Goal: Information Seeking & Learning: Learn about a topic

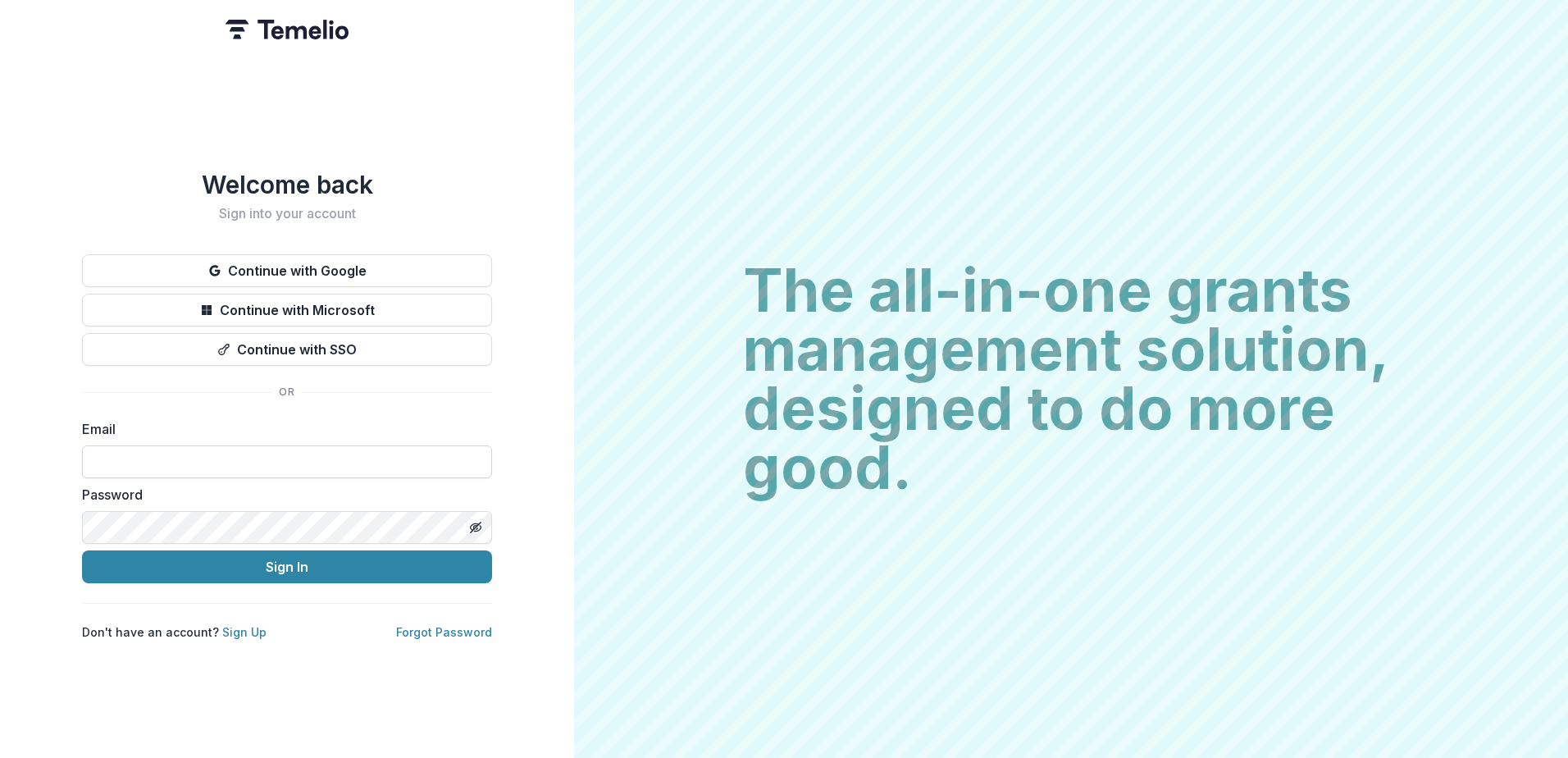
click at [240, 457] on input at bounding box center [287, 461] width 410 height 33
click at [376, 293] on button "Continue with Microsoft" at bounding box center [287, 309] width 410 height 33
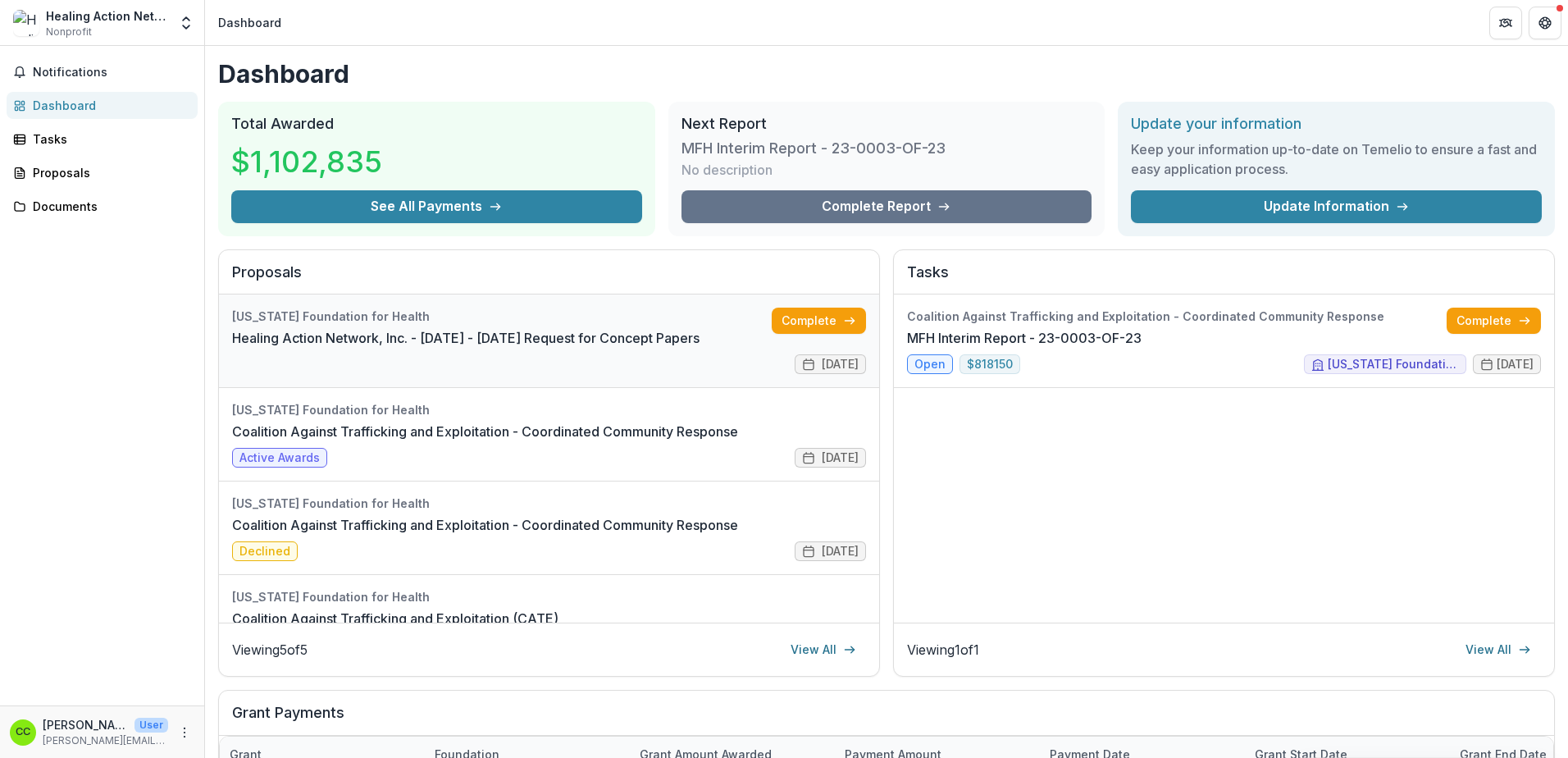
click at [482, 332] on link "Healing Action Network, Inc. - 2025 - 2025 Request for Concept Papers" at bounding box center [466, 338] width 467 height 20
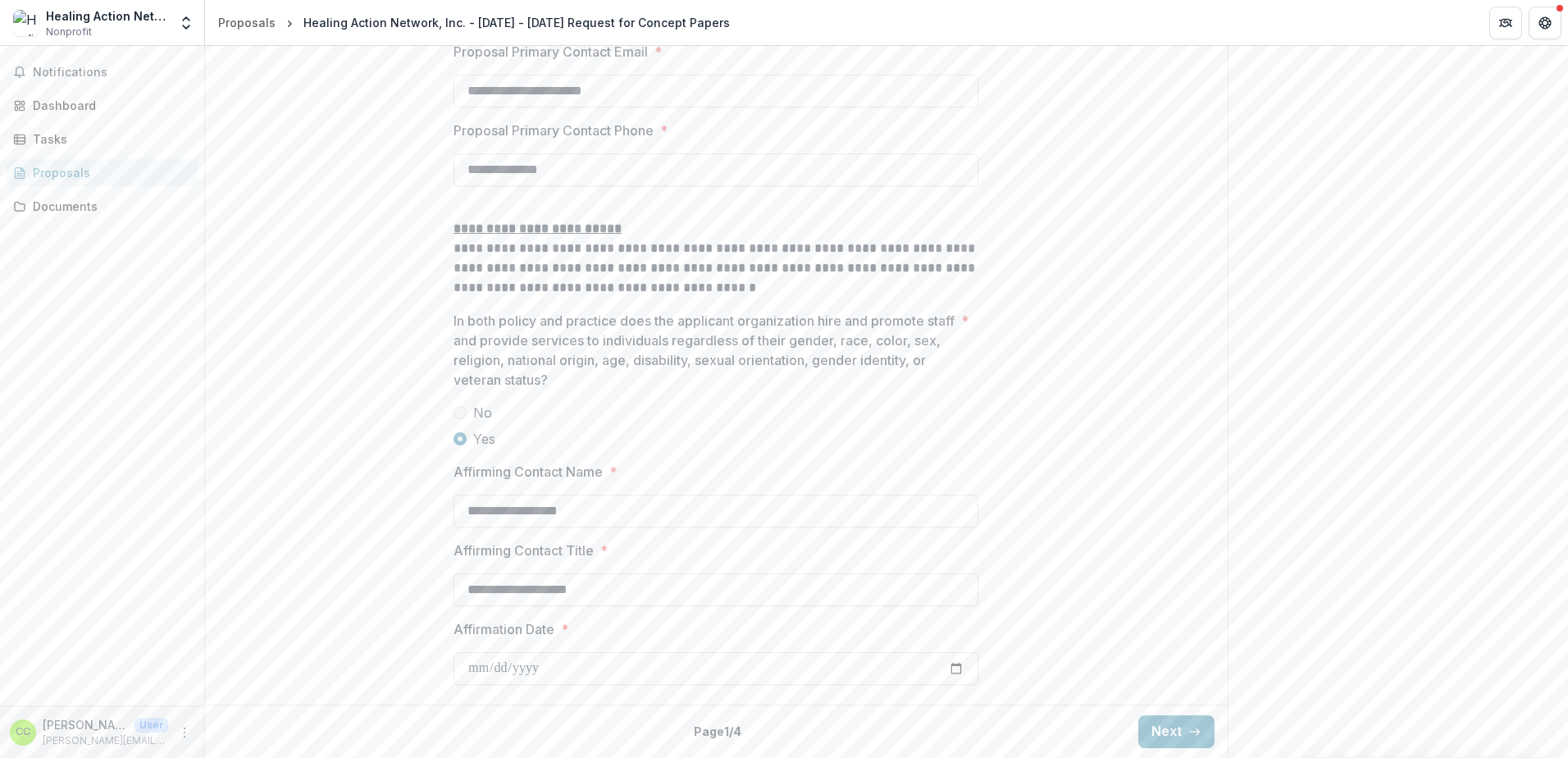
scroll to position [2401, 0]
click at [1157, 726] on button "Next" at bounding box center [1176, 731] width 76 height 33
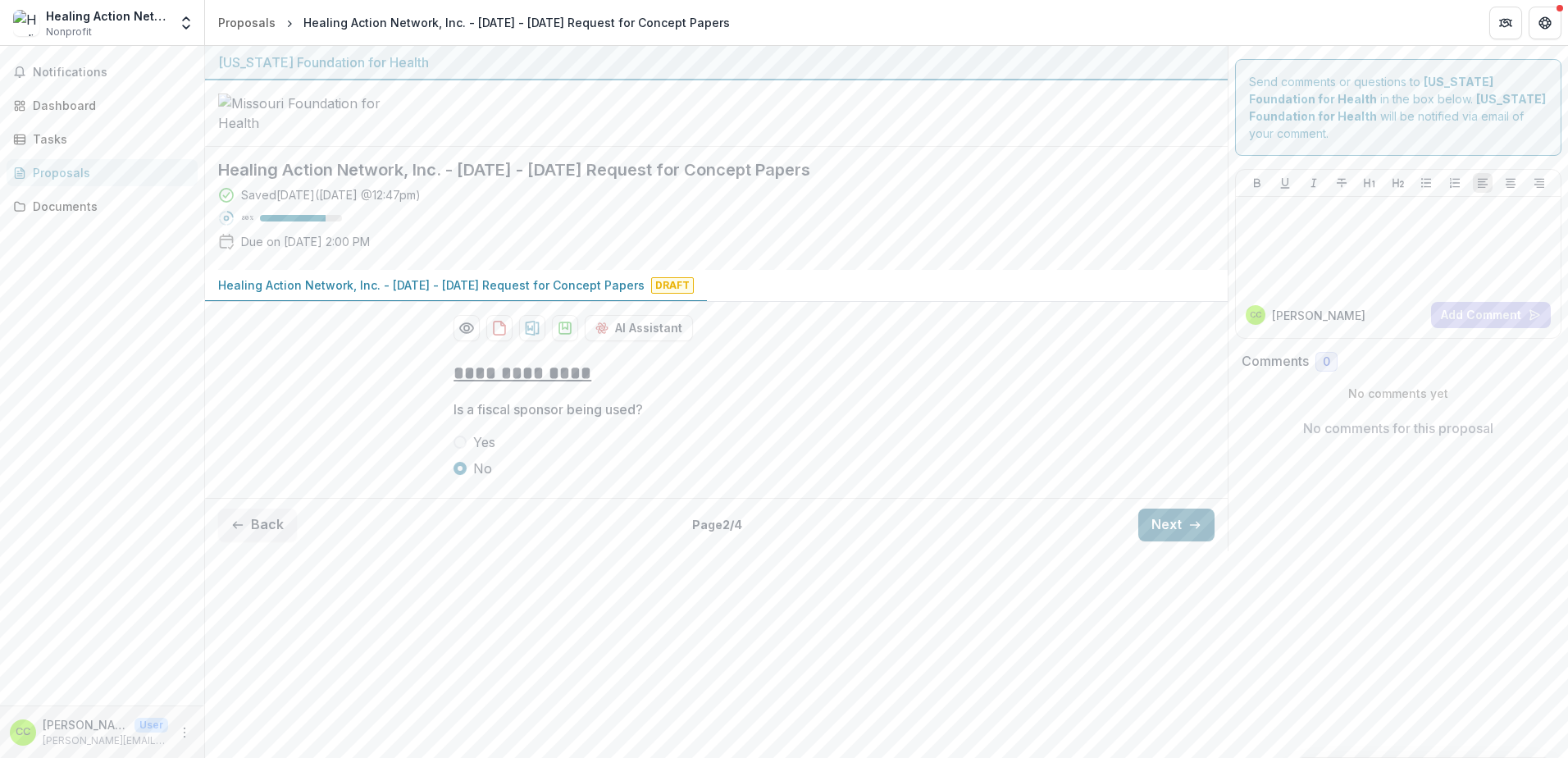
click at [1175, 541] on button "Next" at bounding box center [1176, 524] width 76 height 33
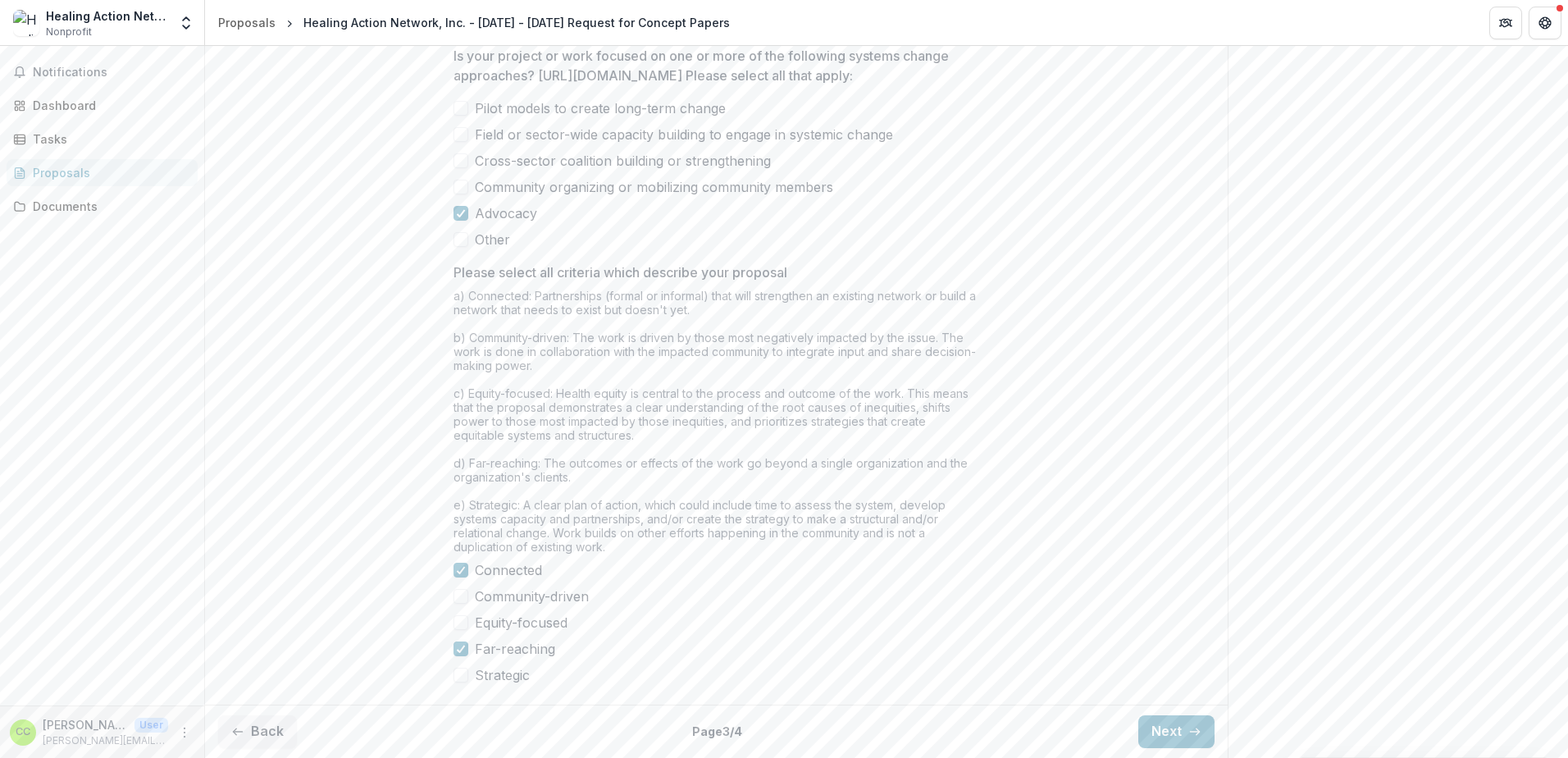
scroll to position [1260, 0]
click at [1178, 730] on button "Next" at bounding box center [1176, 731] width 76 height 33
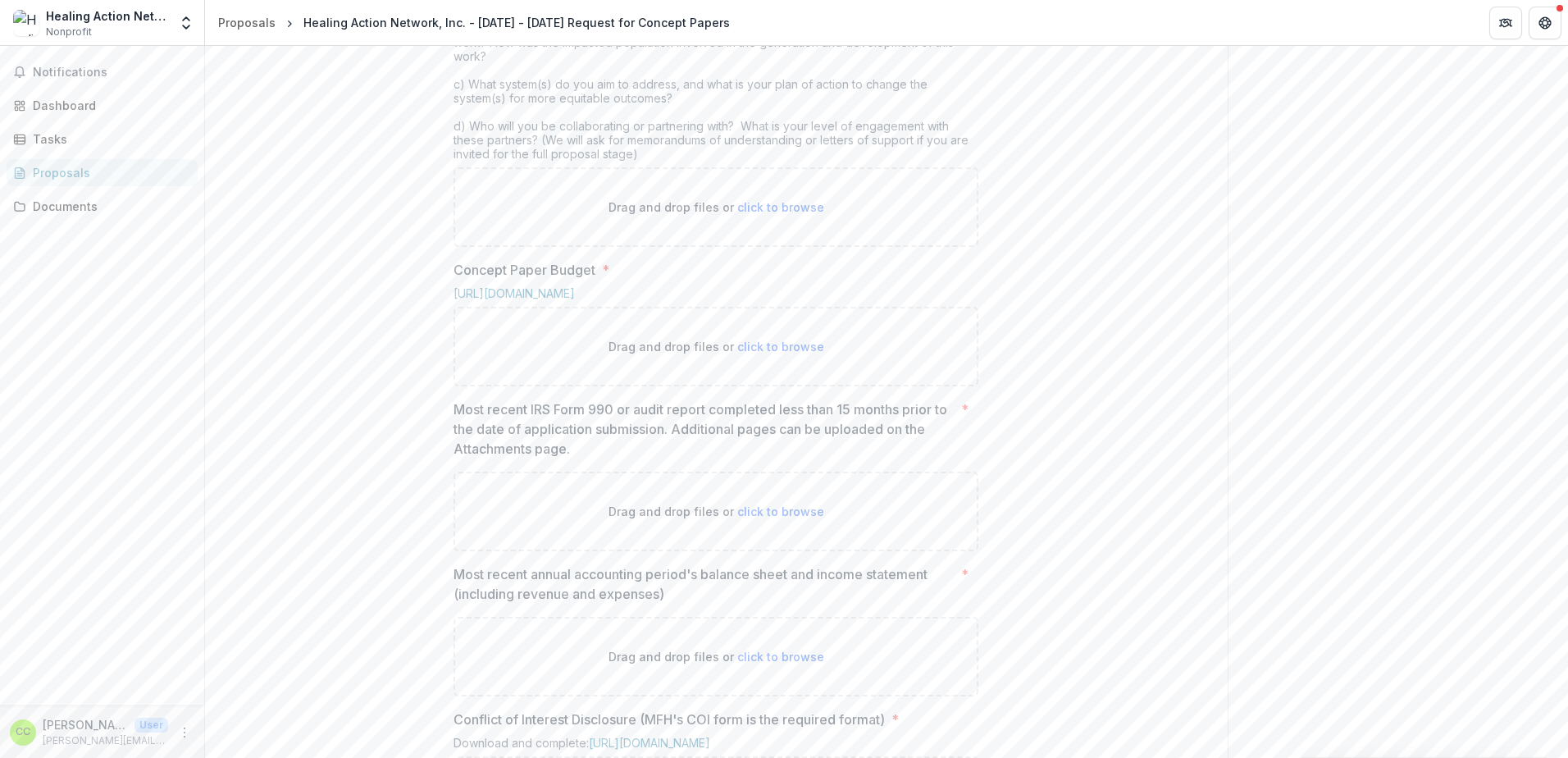
scroll to position [820, 0]
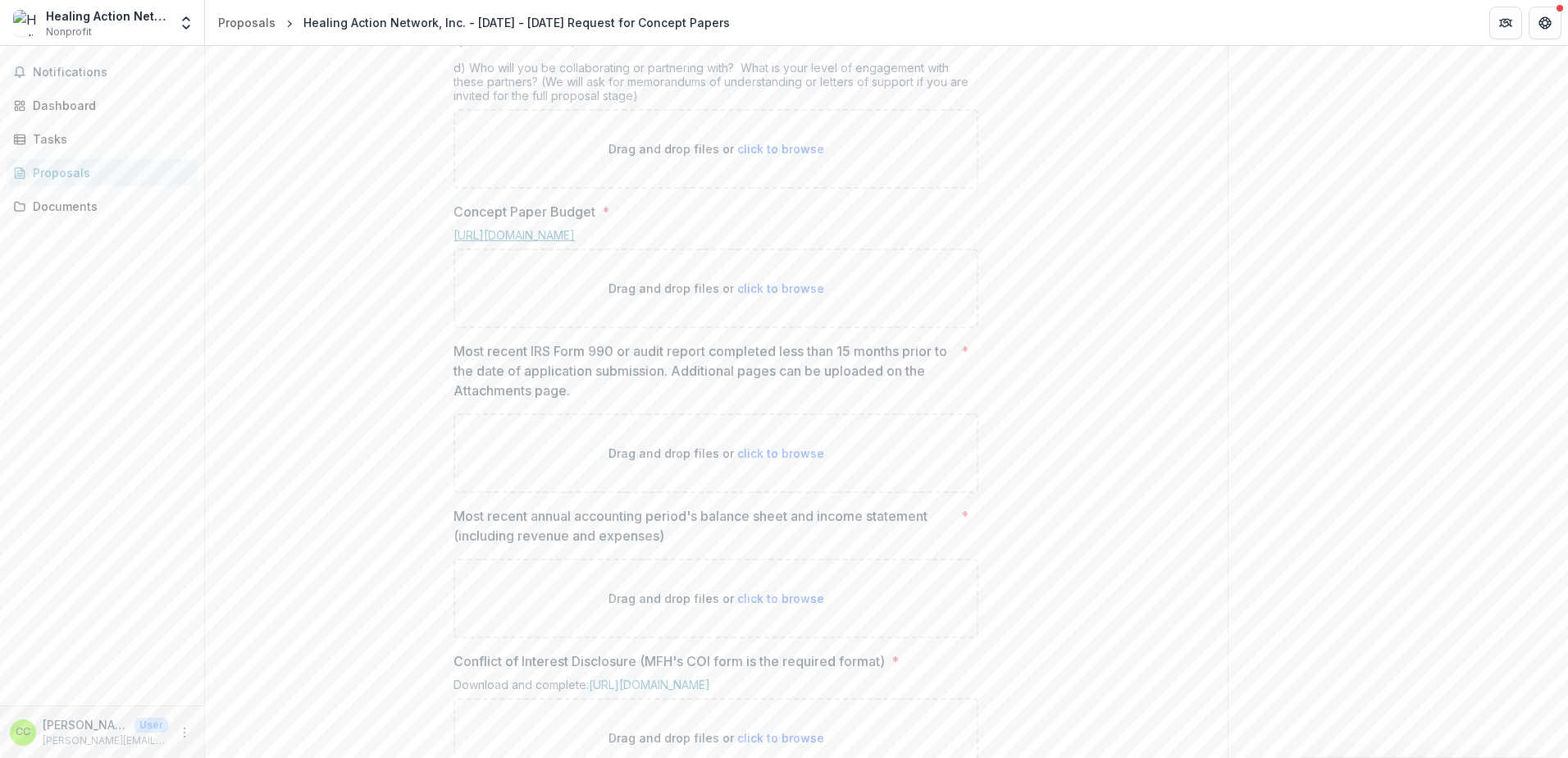
click at [575, 242] on link "https://mffh.org/wp-content/uploads/2025/06/Health-Equity-Fund-Concept-Paper-Bu…" at bounding box center [513, 235] width 122 height 14
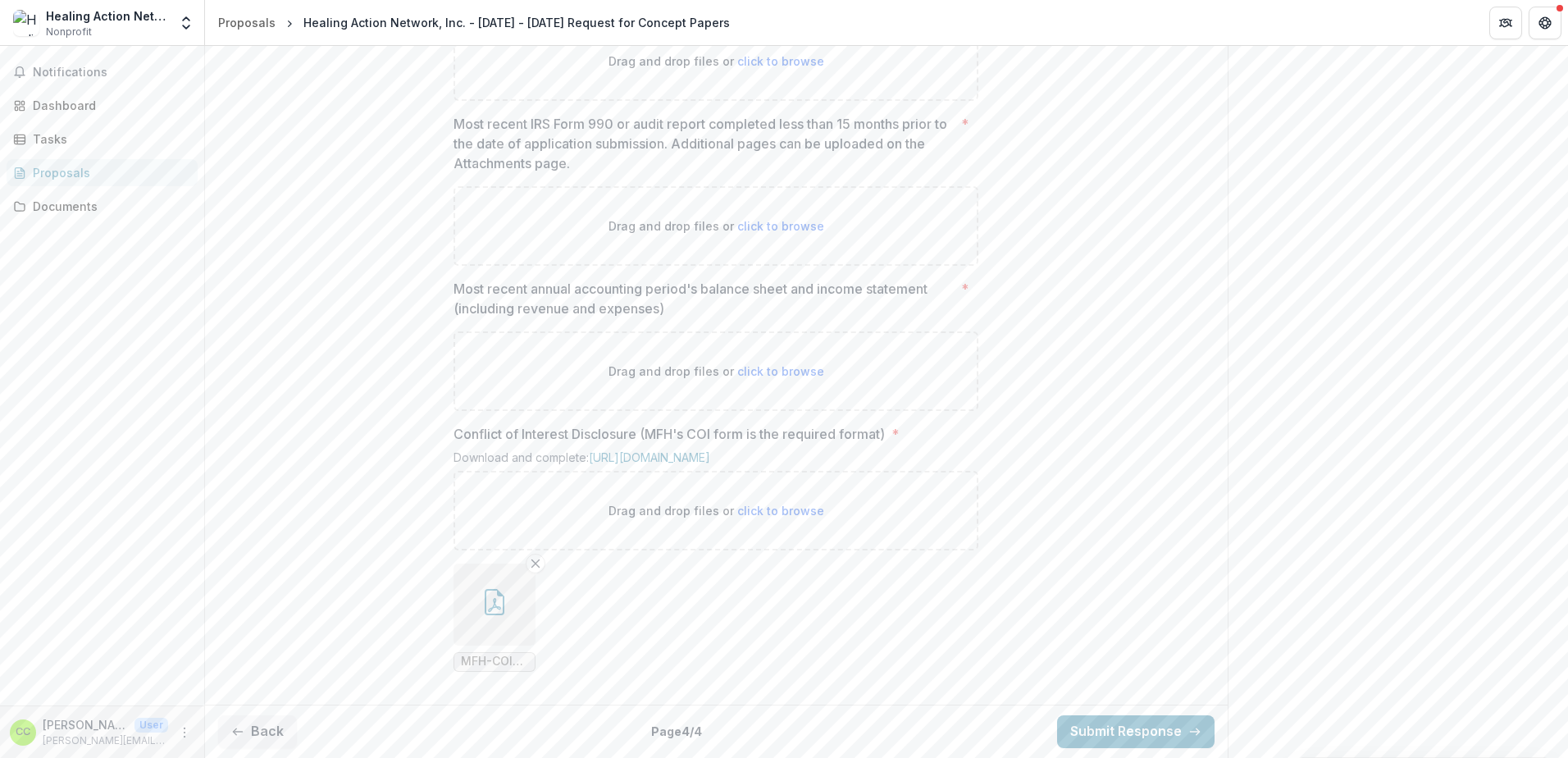
scroll to position [1036, 0]
